Goal: Check status: Check status

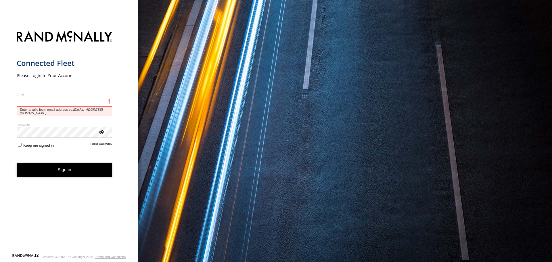
type input "**********"
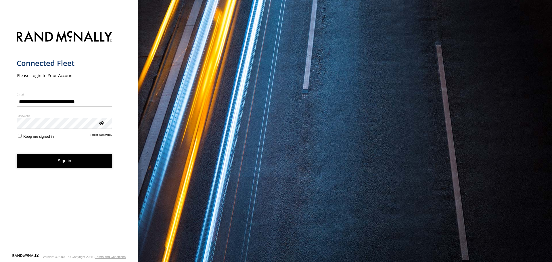
click at [65, 163] on button "Sign in" at bounding box center [65, 161] width 96 height 14
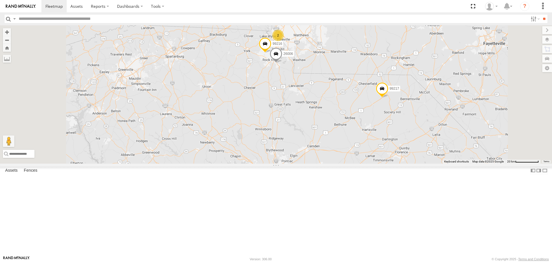
drag, startPoint x: 348, startPoint y: 82, endPoint x: 342, endPoint y: 139, distance: 57.3
click at [342, 139] on div "1313 1308 99217 2 26006 2 99216 26007" at bounding box center [276, 94] width 552 height 138
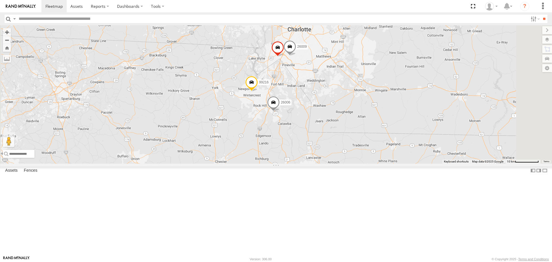
click at [360, 157] on div "1313 1308 99217 26006 99216 26007 26003 26009" at bounding box center [276, 94] width 552 height 138
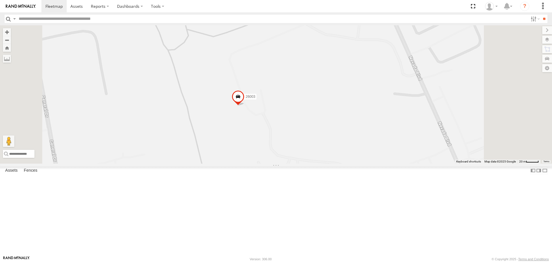
click at [245, 106] on span at bounding box center [238, 98] width 13 height 16
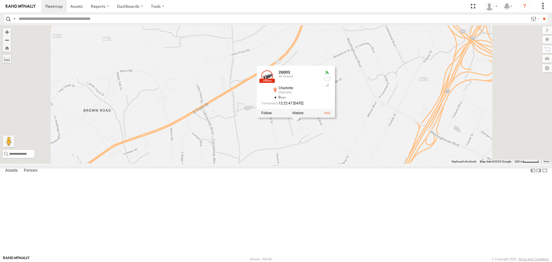
click at [430, 86] on div "1313 1308 99217 26006 99216 26007 26003 26009 26003 All Assets Charlotte Charlo…" at bounding box center [276, 94] width 552 height 138
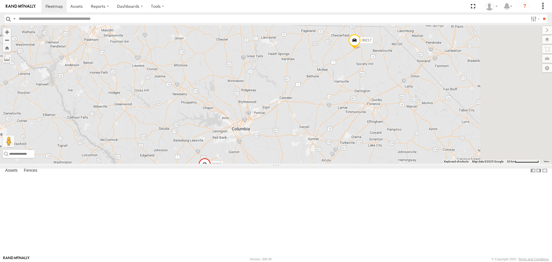
drag, startPoint x: 414, startPoint y: 138, endPoint x: 357, endPoint y: 50, distance: 104.5
click at [357, 50] on div "1313 1308 99217 26006 99216 26007 2" at bounding box center [276, 94] width 552 height 138
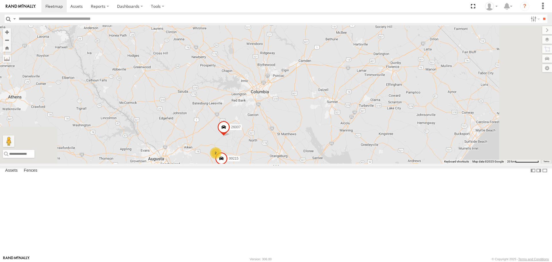
drag, startPoint x: 321, startPoint y: 198, endPoint x: 340, endPoint y: 161, distance: 41.7
click at [340, 161] on div "1313 1308 99217 26006 99216 26007 2 99215 2" at bounding box center [276, 94] width 552 height 138
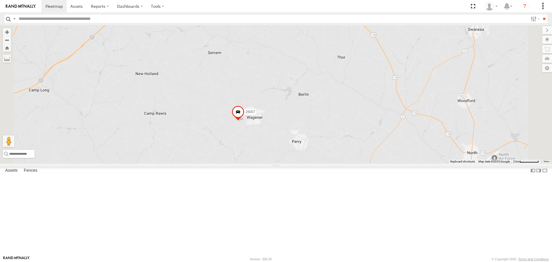
click at [245, 121] on span at bounding box center [238, 114] width 13 height 16
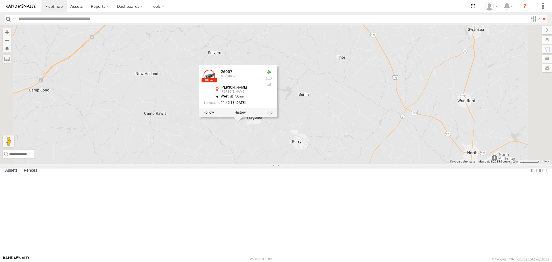
click at [380, 110] on div "1313 1308 99217 26006 99216 26007 99215 26007 All Assets [PERSON_NAME] [PERSON_…" at bounding box center [276, 94] width 552 height 138
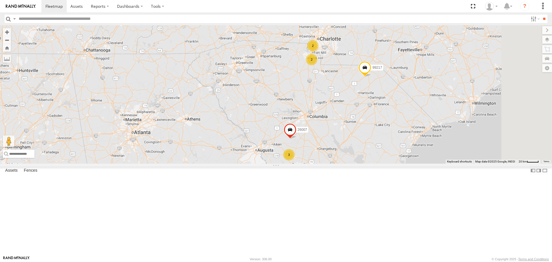
drag, startPoint x: 411, startPoint y: 74, endPoint x: 396, endPoint y: 176, distance: 102.9
click at [396, 163] on div "1313 1308 99217 26007 3 2 2" at bounding box center [276, 94] width 552 height 138
